Goal: Task Accomplishment & Management: Manage account settings

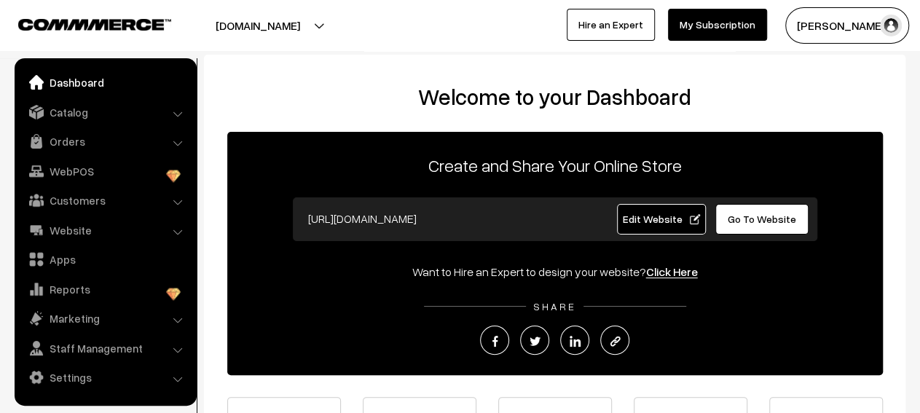
click at [177, 115] on li "Catalog Categories" at bounding box center [105, 112] width 175 height 26
click at [168, 114] on link "Catalog" at bounding box center [104, 112] width 173 height 26
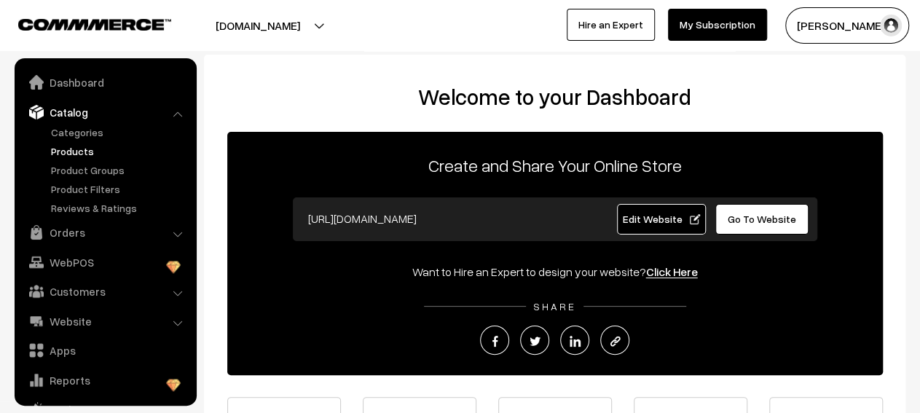
click at [93, 155] on link "Products" at bounding box center [119, 150] width 144 height 15
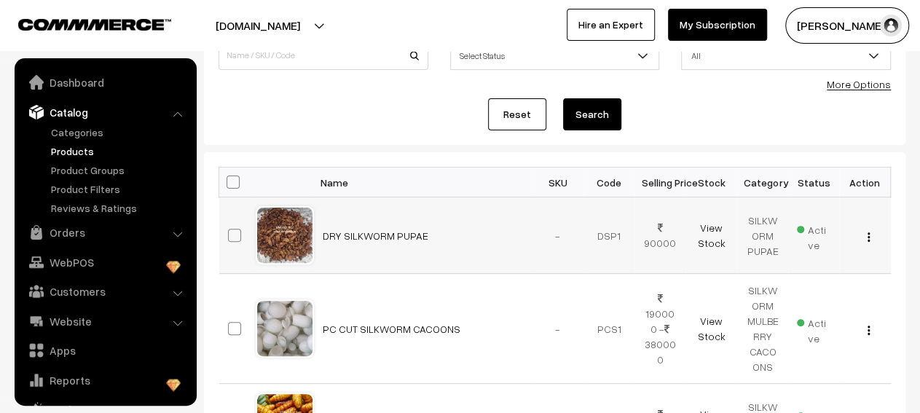
scroll to position [40, 0]
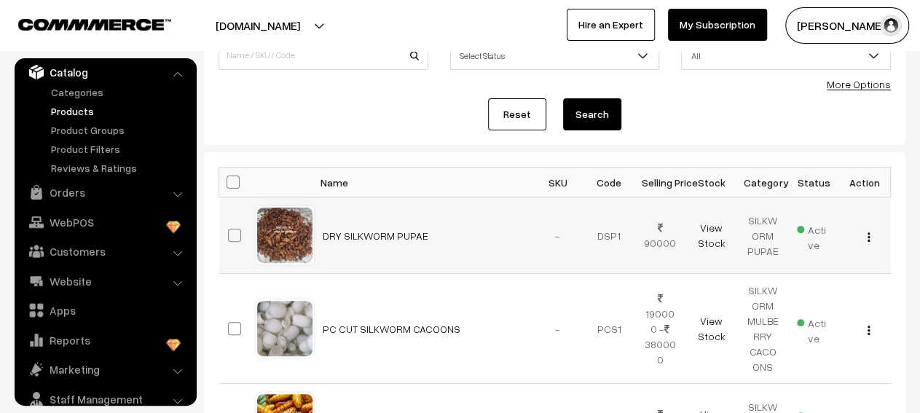
click at [869, 237] on img "button" at bounding box center [868, 236] width 2 height 9
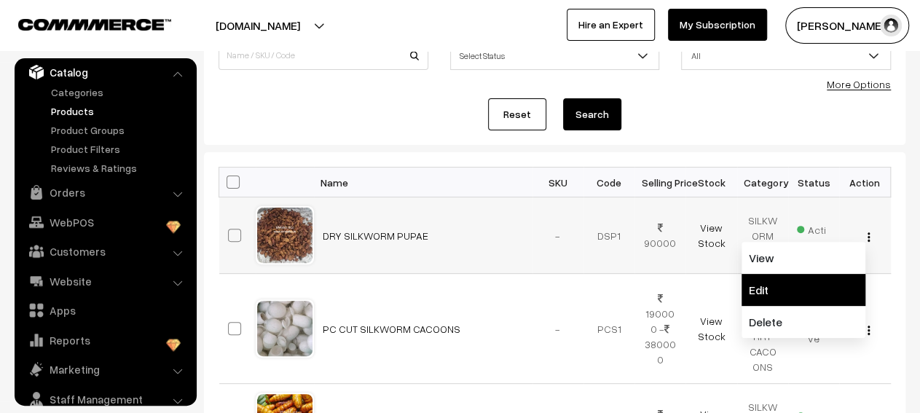
click at [801, 277] on link "Edit" at bounding box center [803, 290] width 124 height 32
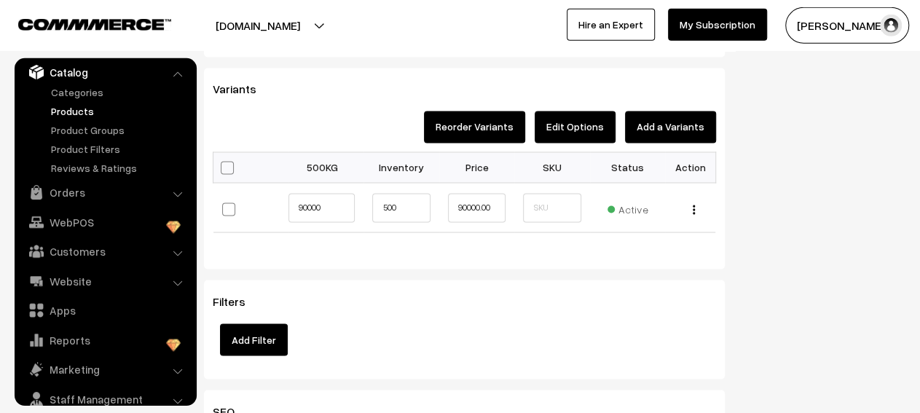
scroll to position [1155, 0]
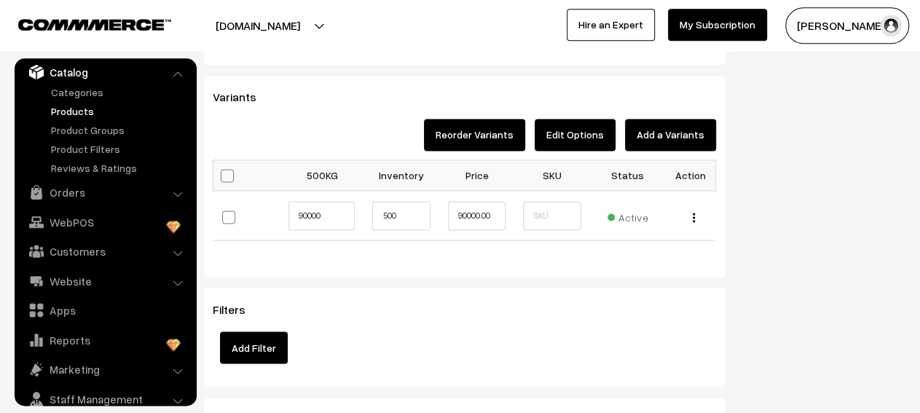
click at [556, 123] on button "Edit Options" at bounding box center [575, 135] width 81 height 32
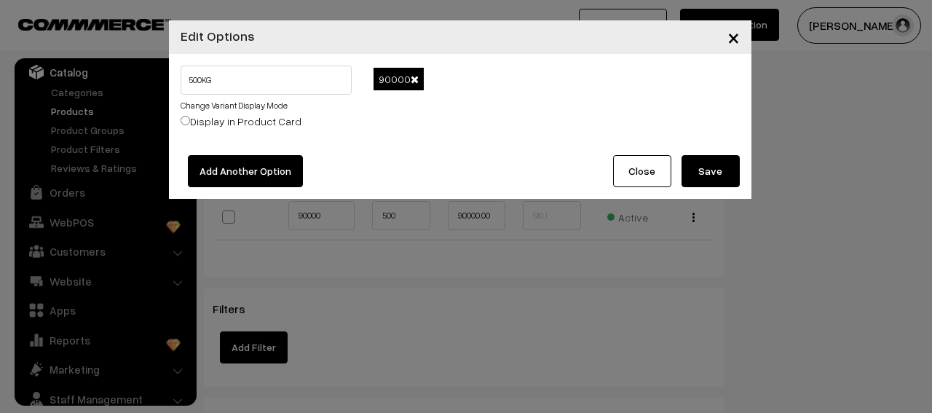
click at [411, 82] on span at bounding box center [415, 79] width 8 height 10
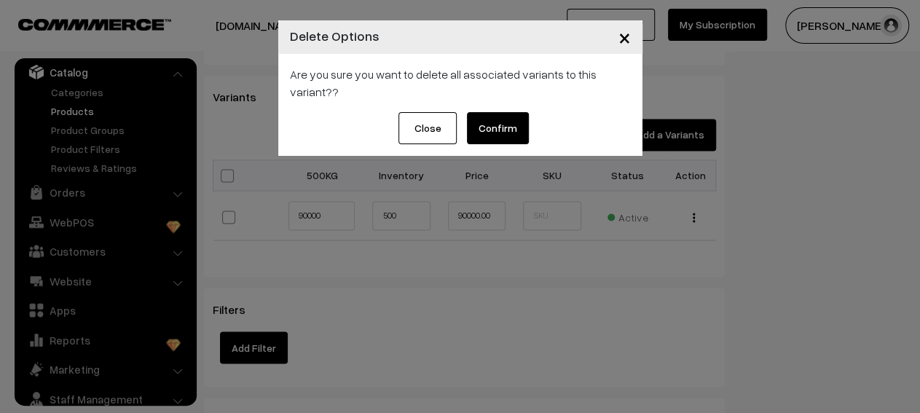
click at [474, 129] on button "Confirm" at bounding box center [498, 128] width 62 height 32
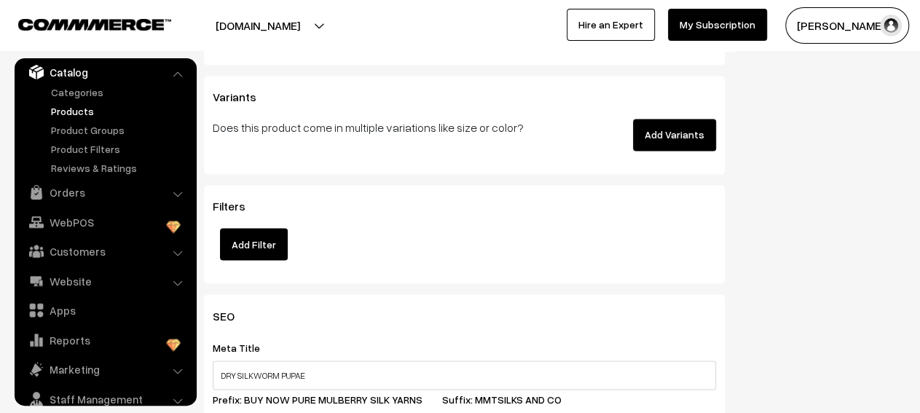
click at [666, 128] on button "Add Variants" at bounding box center [674, 135] width 83 height 32
click at [670, 127] on button "Add Variants" at bounding box center [674, 135] width 83 height 32
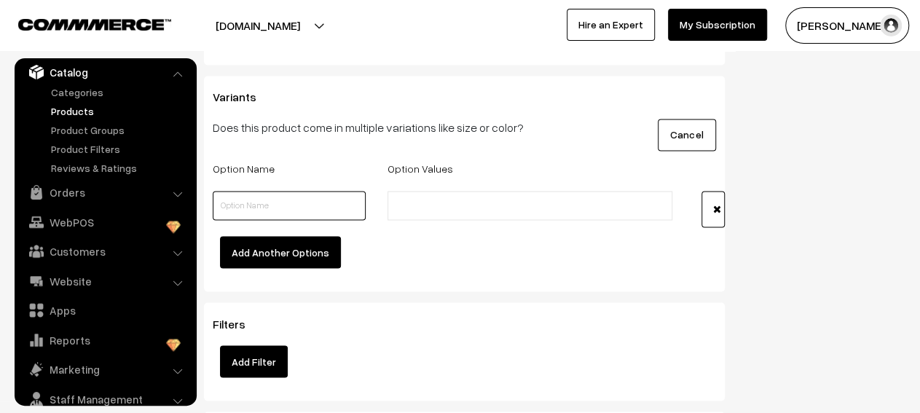
click at [299, 191] on input "text" at bounding box center [289, 205] width 153 height 29
type input "WEIGHT 500KG"
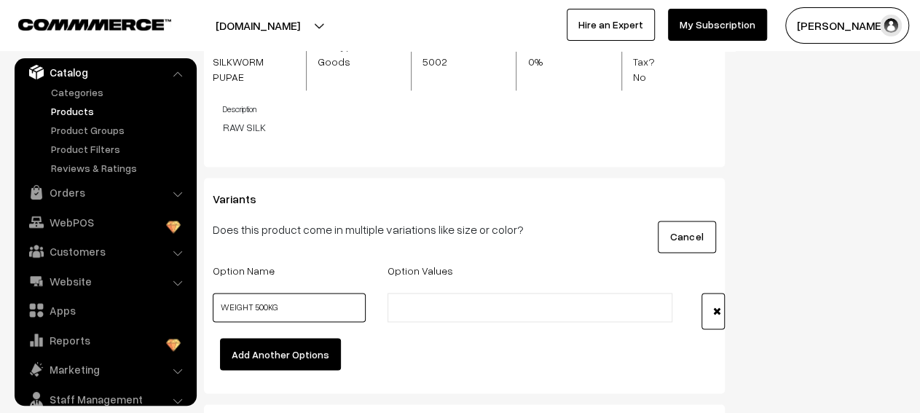
scroll to position [1084, 0]
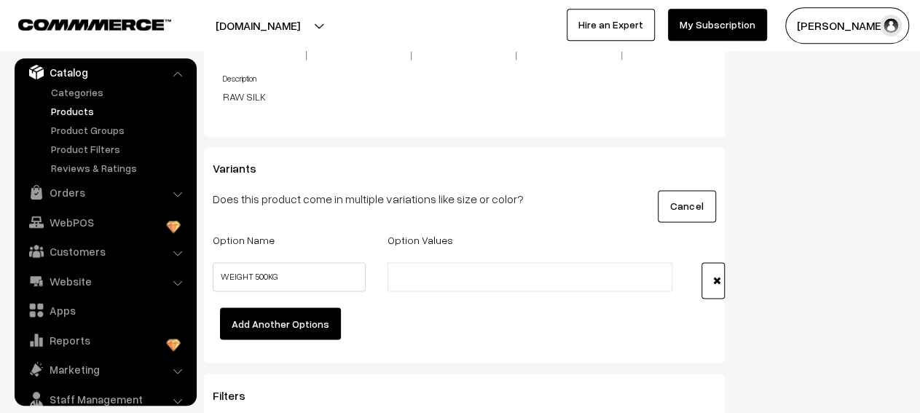
click at [467, 269] on input "text" at bounding box center [455, 276] width 127 height 15
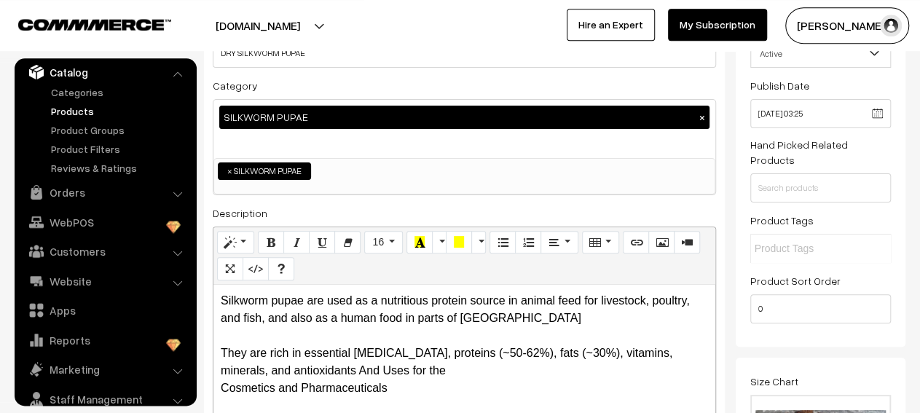
scroll to position [0, 0]
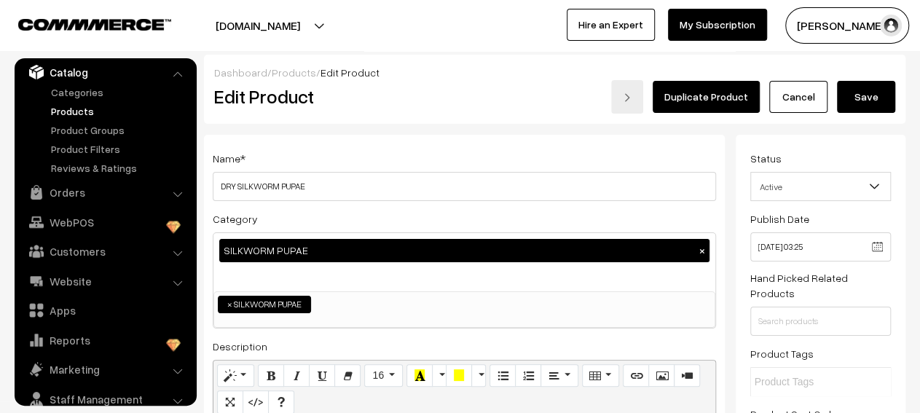
type input "90000"
click at [875, 89] on button "Save" at bounding box center [866, 97] width 58 height 32
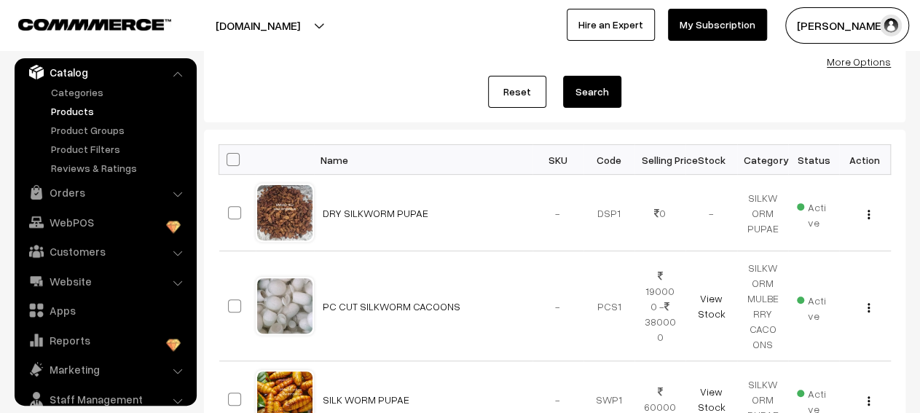
scroll to position [153, 0]
click at [869, 214] on img "button" at bounding box center [868, 213] width 2 height 9
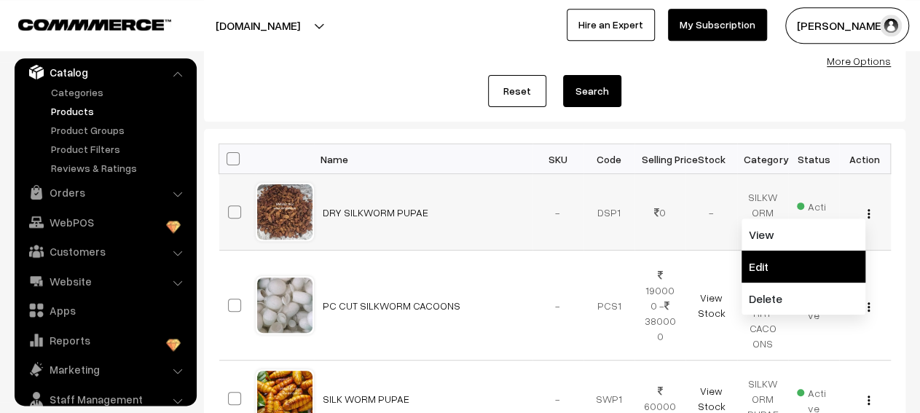
click at [794, 255] on link "Edit" at bounding box center [803, 267] width 124 height 32
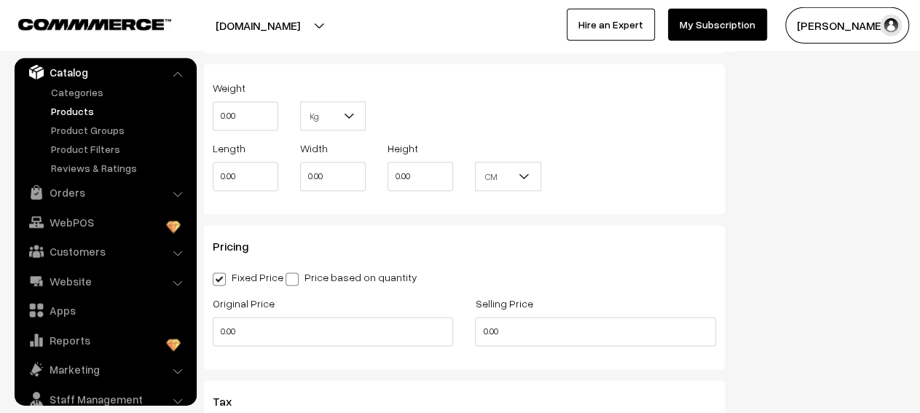
scroll to position [966, 0]
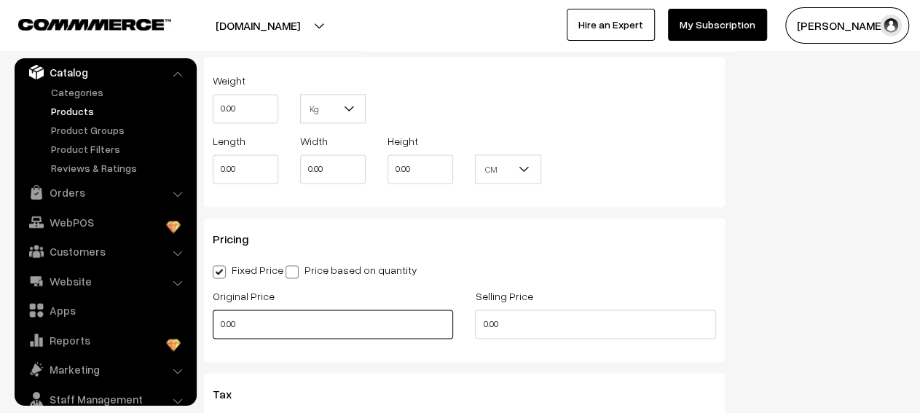
click at [362, 318] on input "0.00" at bounding box center [333, 324] width 240 height 29
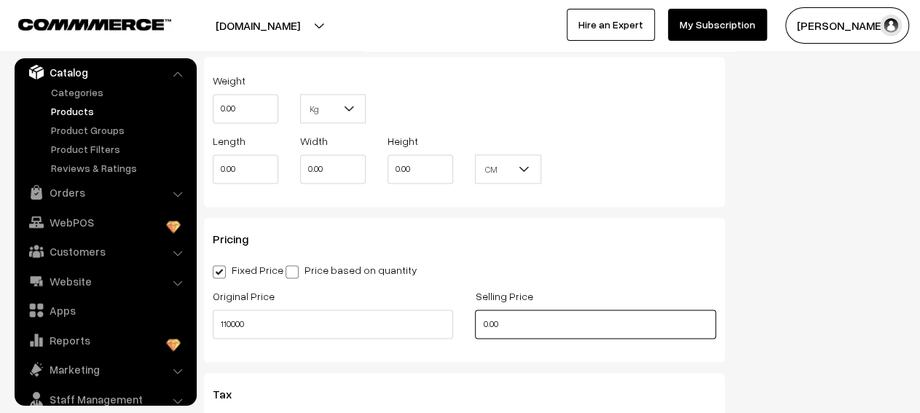
type input "110000.00"
click at [499, 328] on input "0.00" at bounding box center [595, 324] width 240 height 29
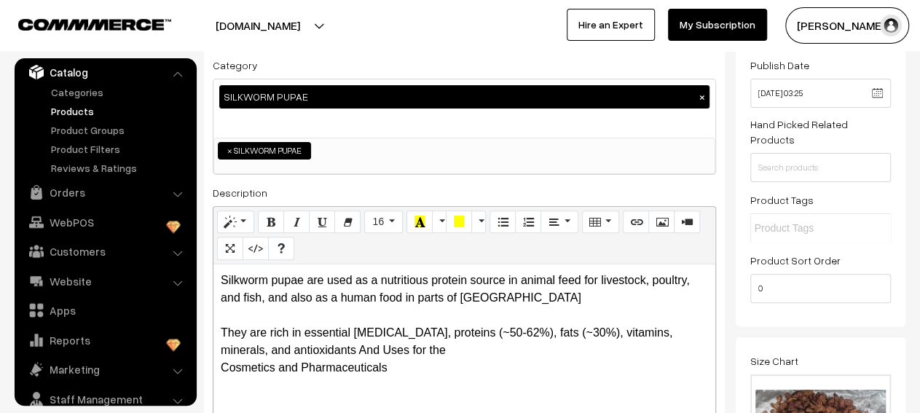
scroll to position [0, 0]
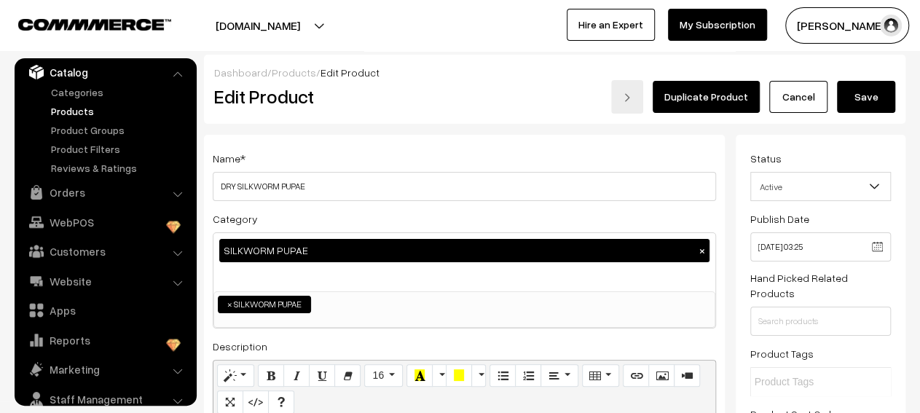
type input "90000.00"
click at [868, 97] on button "Save" at bounding box center [866, 97] width 58 height 32
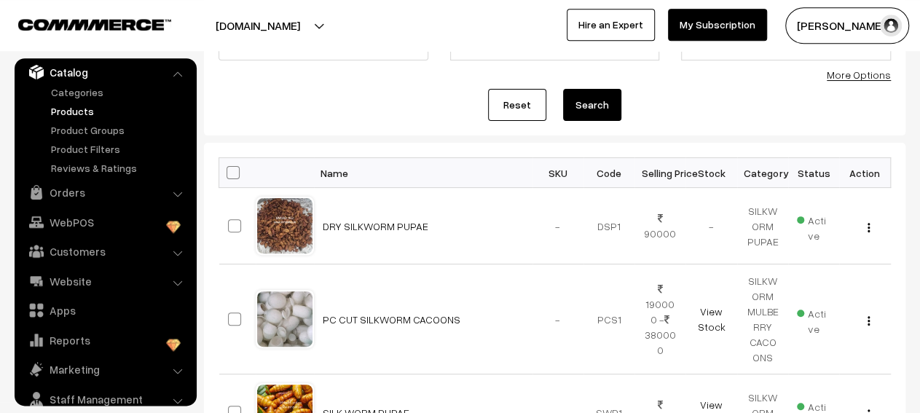
scroll to position [153, 0]
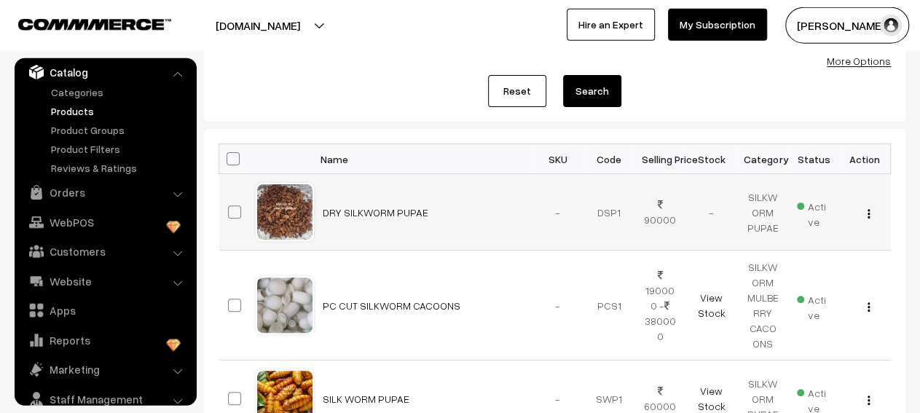
click at [867, 210] on img "button" at bounding box center [868, 213] width 2 height 9
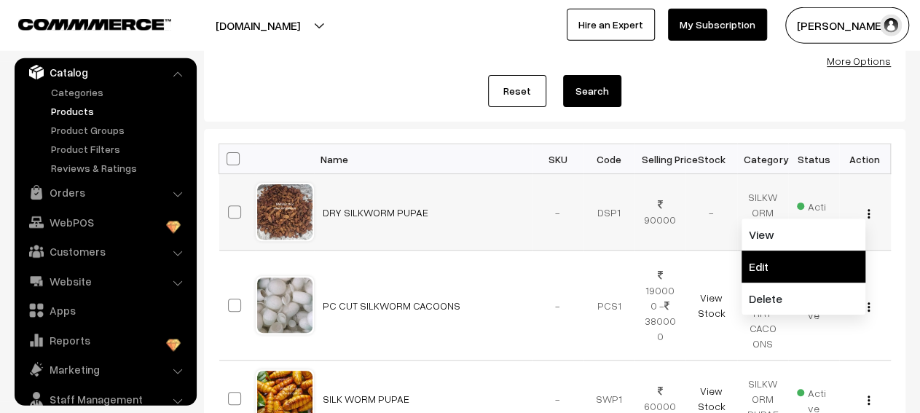
click at [798, 256] on link "Edit" at bounding box center [803, 267] width 124 height 32
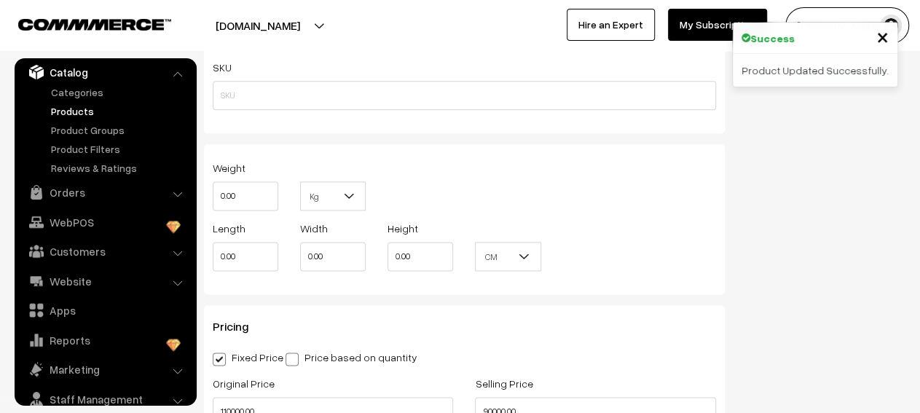
scroll to position [931, 0]
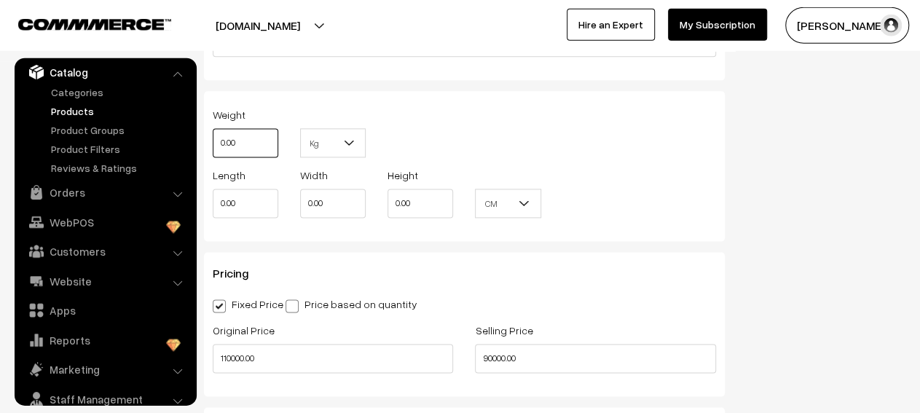
click at [265, 149] on input "0.00" at bounding box center [246, 143] width 66 height 29
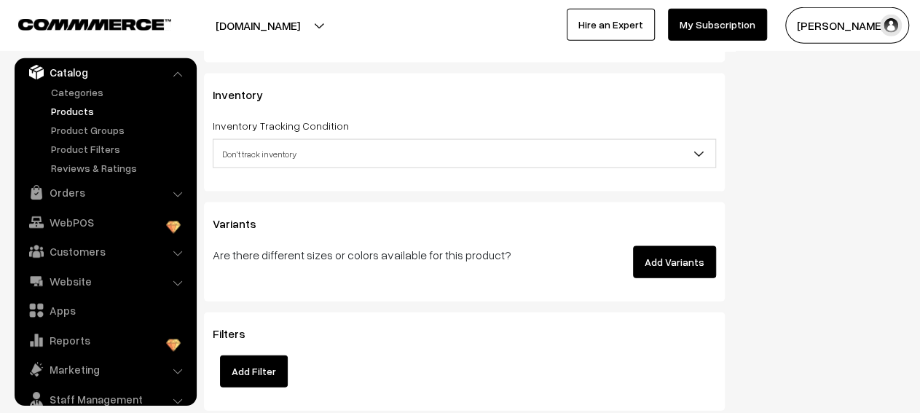
scroll to position [1484, 0]
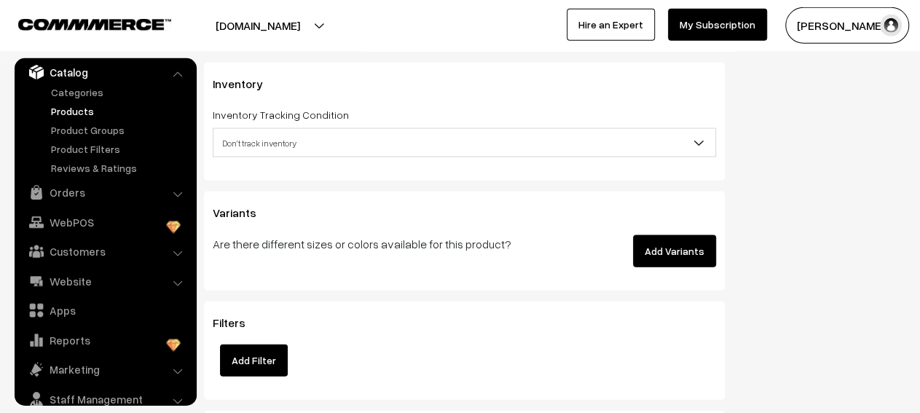
type input "500"
click at [667, 245] on button "Add Variants" at bounding box center [674, 251] width 83 height 32
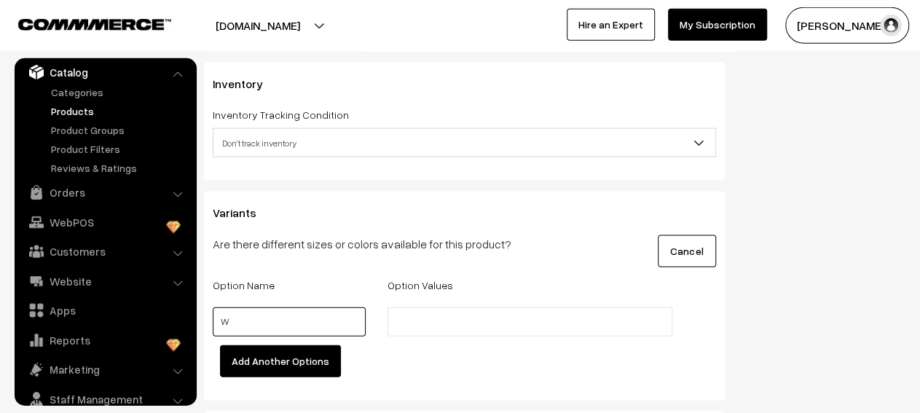
click at [302, 317] on input "W" at bounding box center [289, 321] width 153 height 29
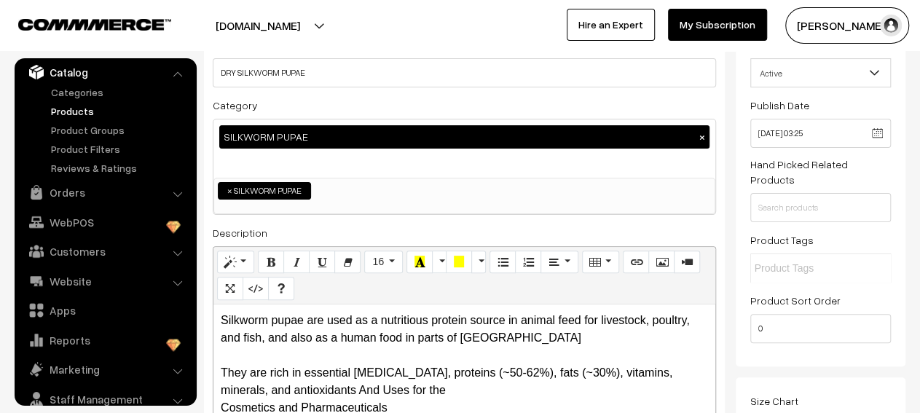
scroll to position [0, 0]
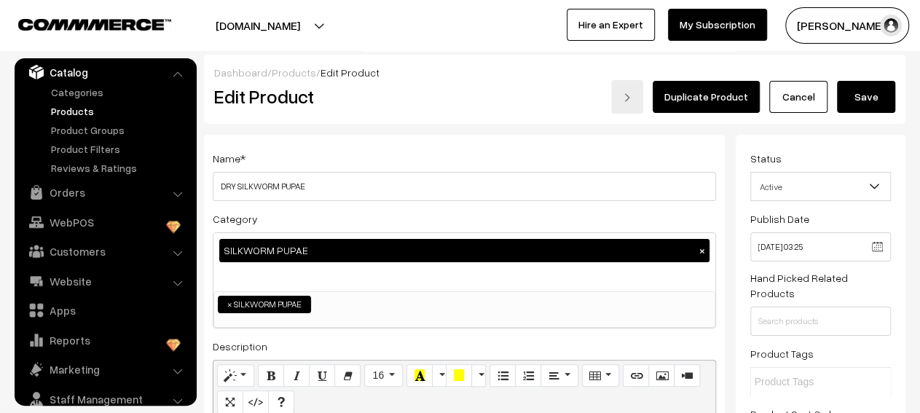
type input "WEIGHT 500KG"
click at [883, 106] on button "Save" at bounding box center [866, 97] width 58 height 32
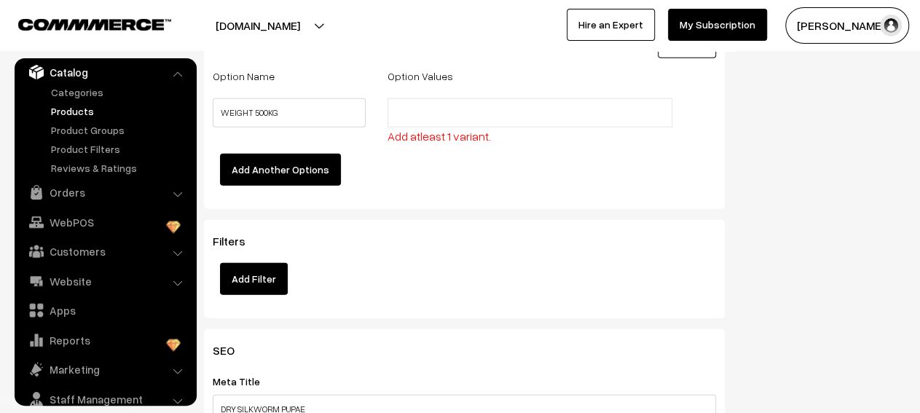
scroll to position [1704, 0]
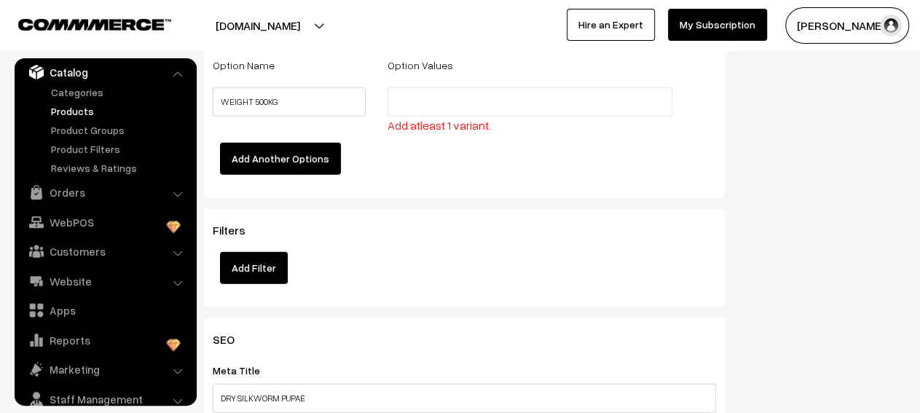
click at [596, 90] on ul at bounding box center [529, 101] width 284 height 29
click at [417, 95] on input "text" at bounding box center [455, 102] width 127 height 15
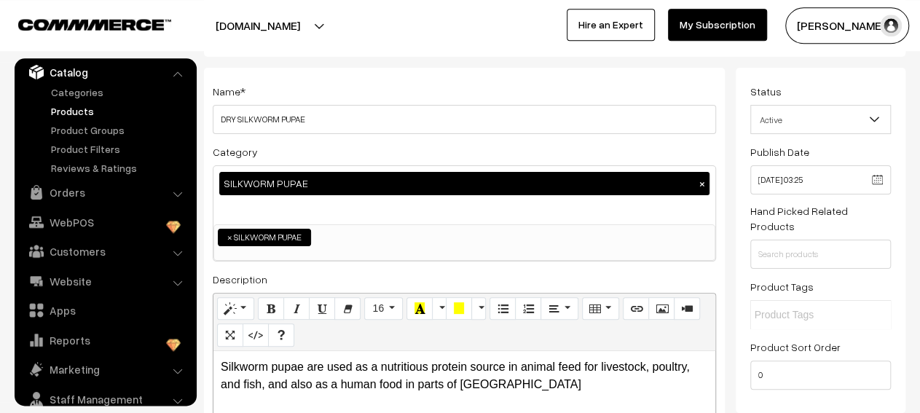
scroll to position [0, 0]
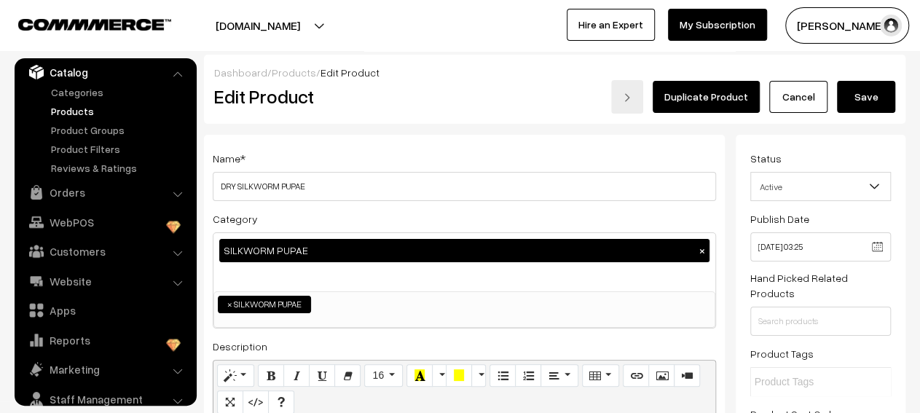
type input "WEIGHT 500KG"
click at [880, 109] on button "Save" at bounding box center [866, 97] width 58 height 32
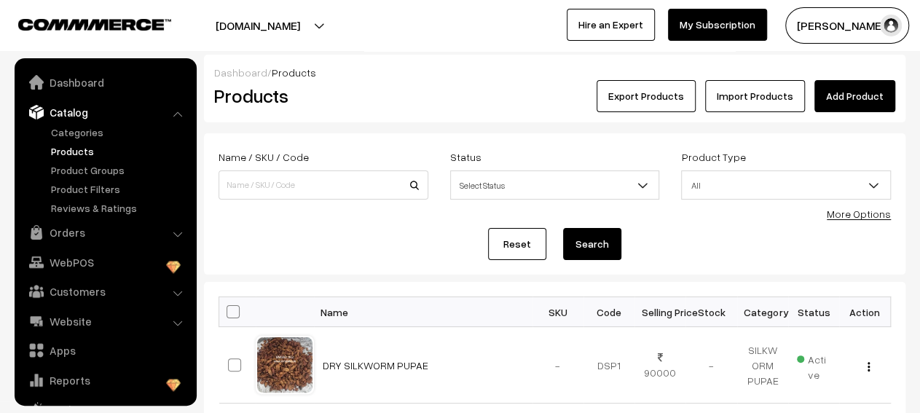
scroll to position [40, 0]
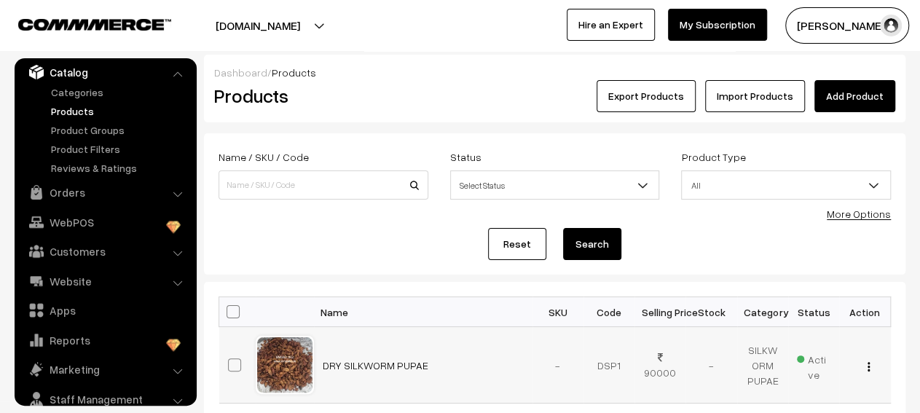
click at [868, 368] on img "button" at bounding box center [868, 366] width 2 height 9
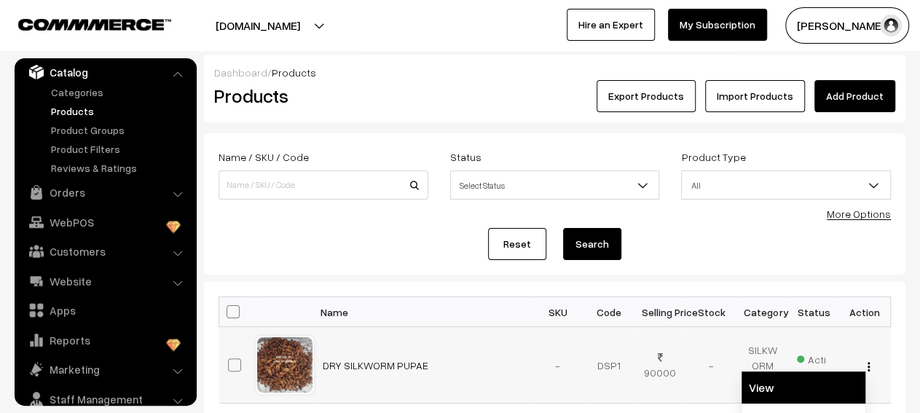
scroll to position [200, 0]
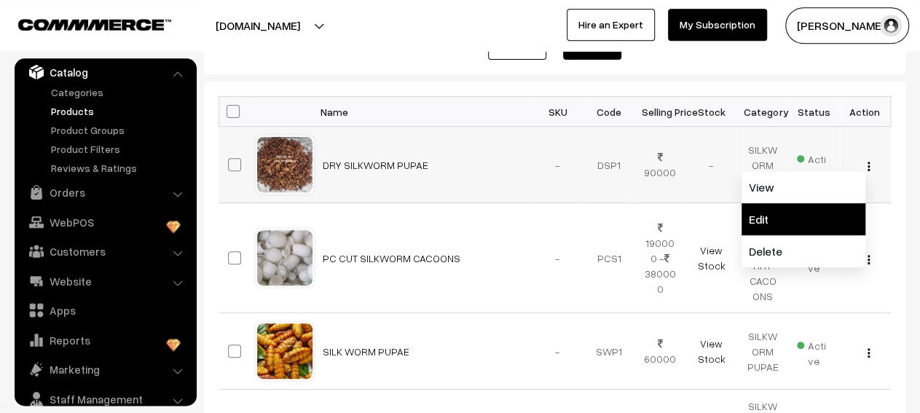
click at [808, 223] on link "Edit" at bounding box center [803, 219] width 124 height 32
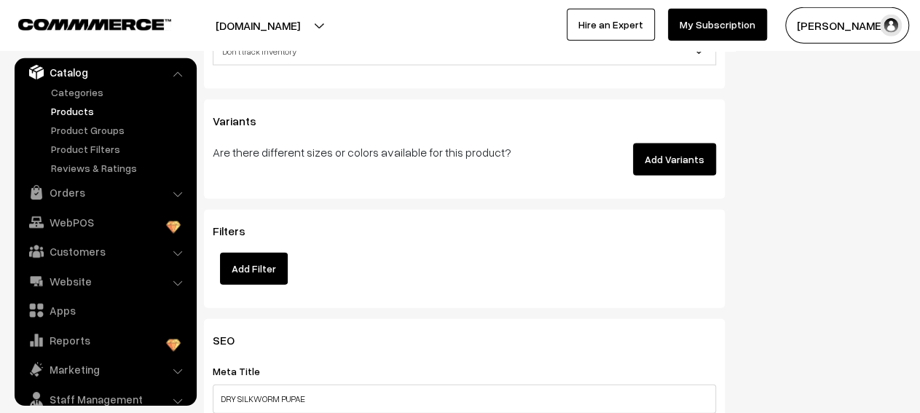
scroll to position [1480, 0]
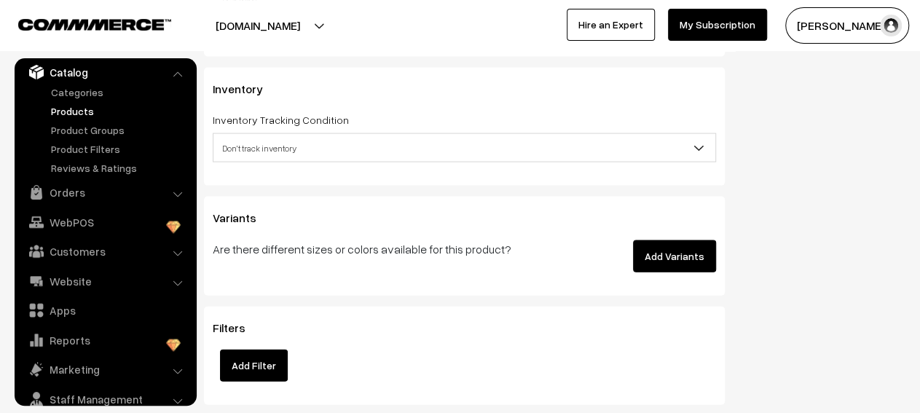
click at [656, 254] on button "Add Variants" at bounding box center [674, 256] width 83 height 32
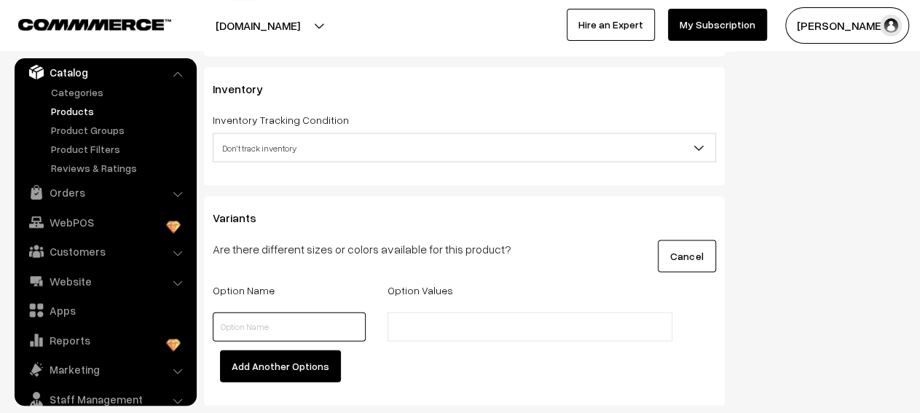
click at [237, 315] on input "text" at bounding box center [289, 326] width 153 height 29
type input "WEIGHT"
click at [403, 319] on input "text" at bounding box center [455, 326] width 127 height 15
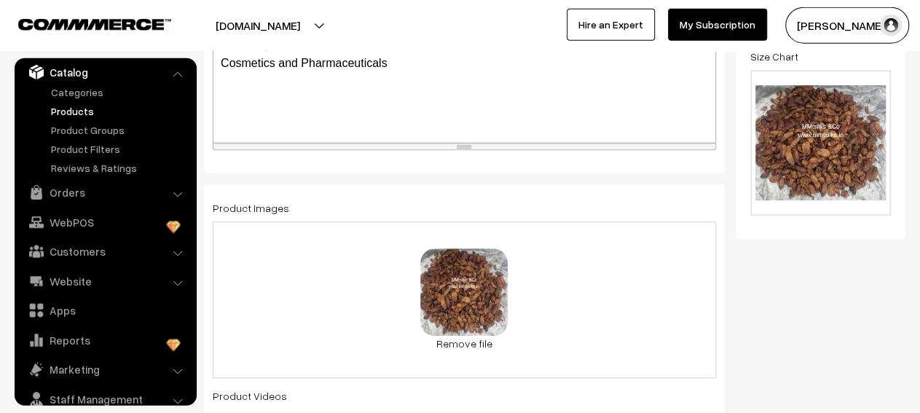
scroll to position [0, 0]
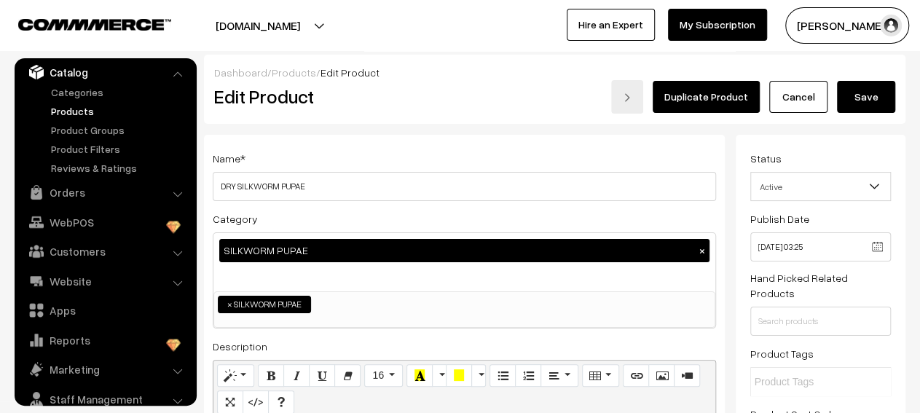
type input "500KG"
click at [850, 109] on button "Save" at bounding box center [866, 97] width 58 height 32
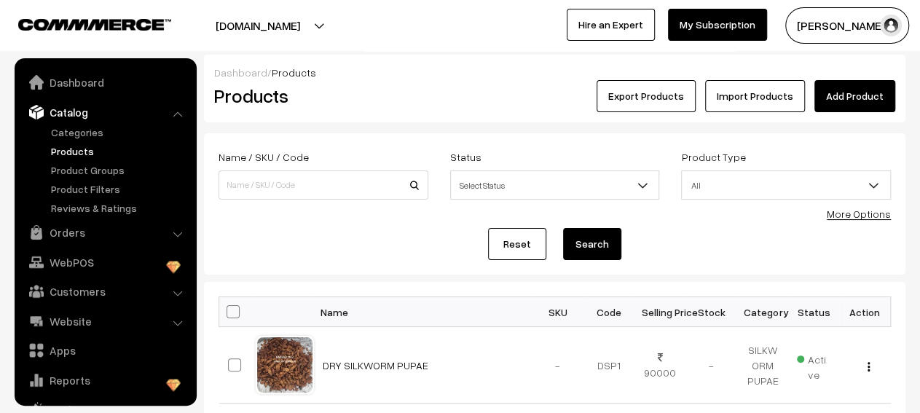
scroll to position [40, 0]
